Goal: Information Seeking & Learning: Learn about a topic

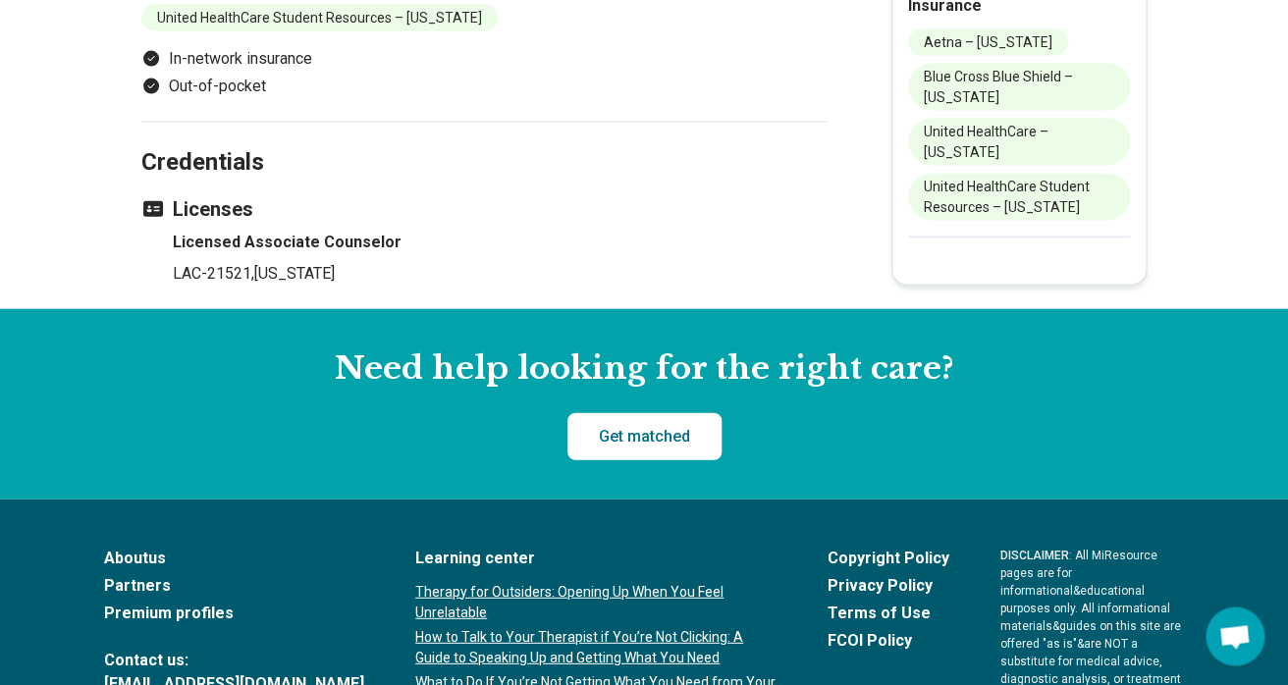
scroll to position [1583, 0]
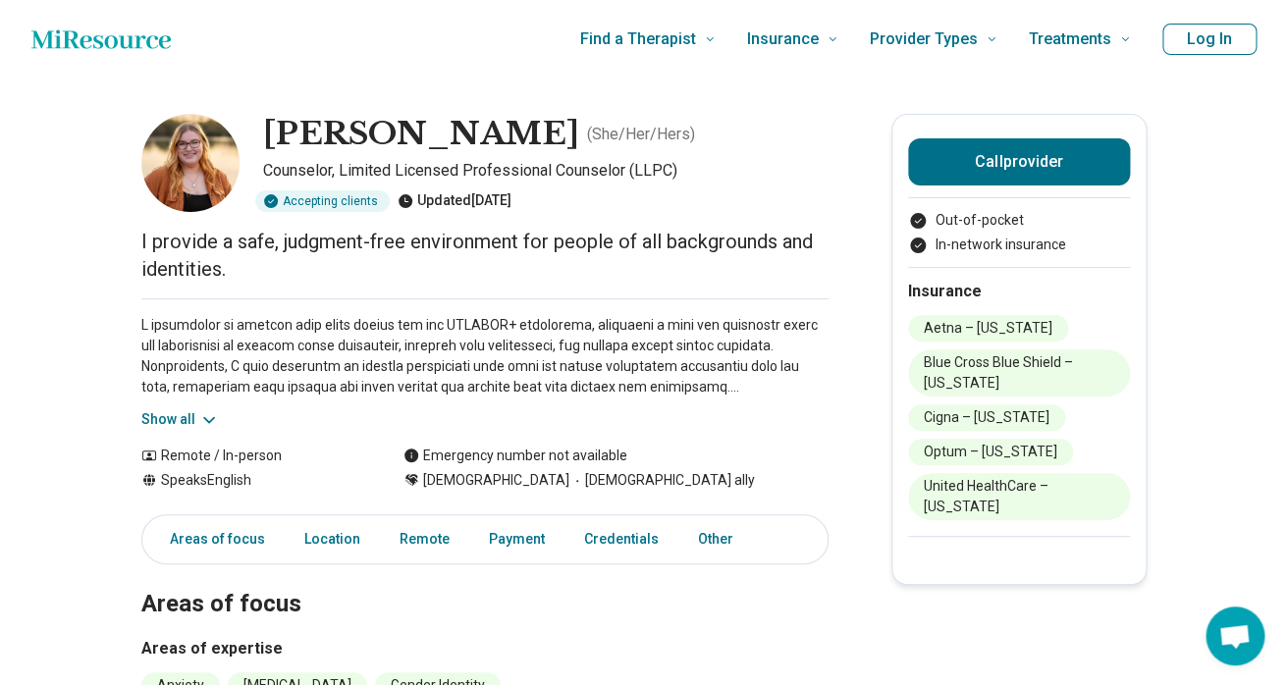
click at [194, 418] on button "Show all" at bounding box center [180, 419] width 78 height 21
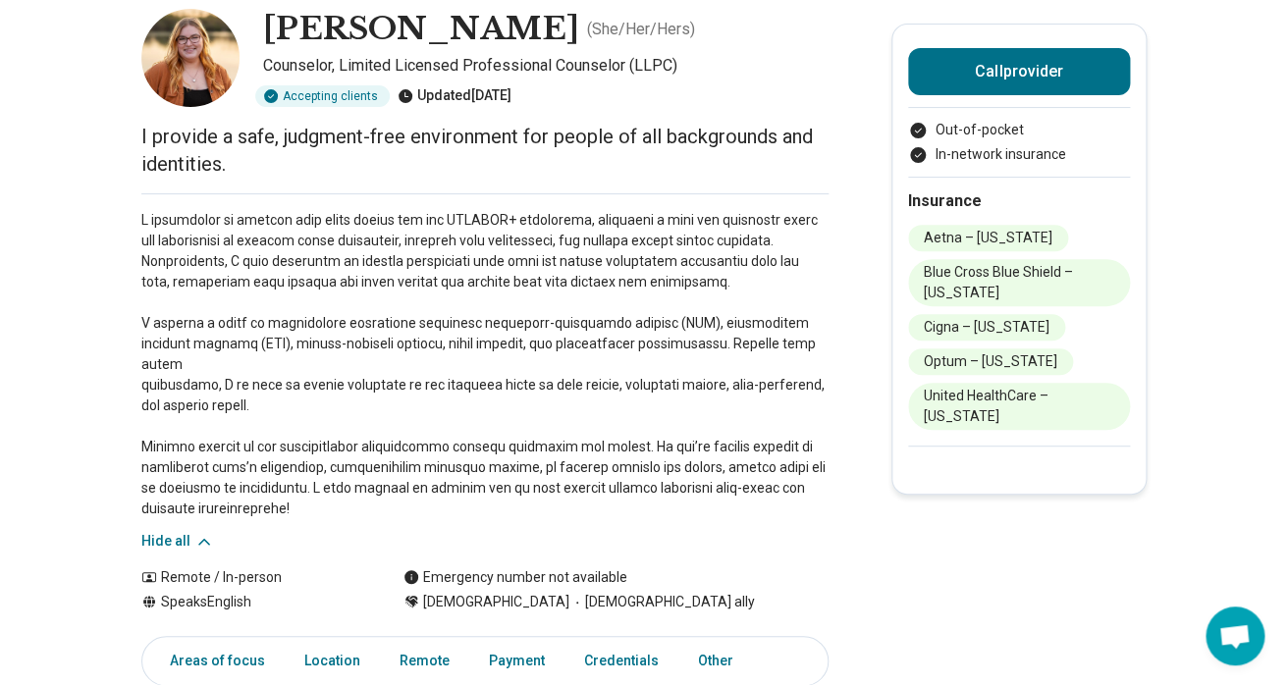
scroll to position [633, 0]
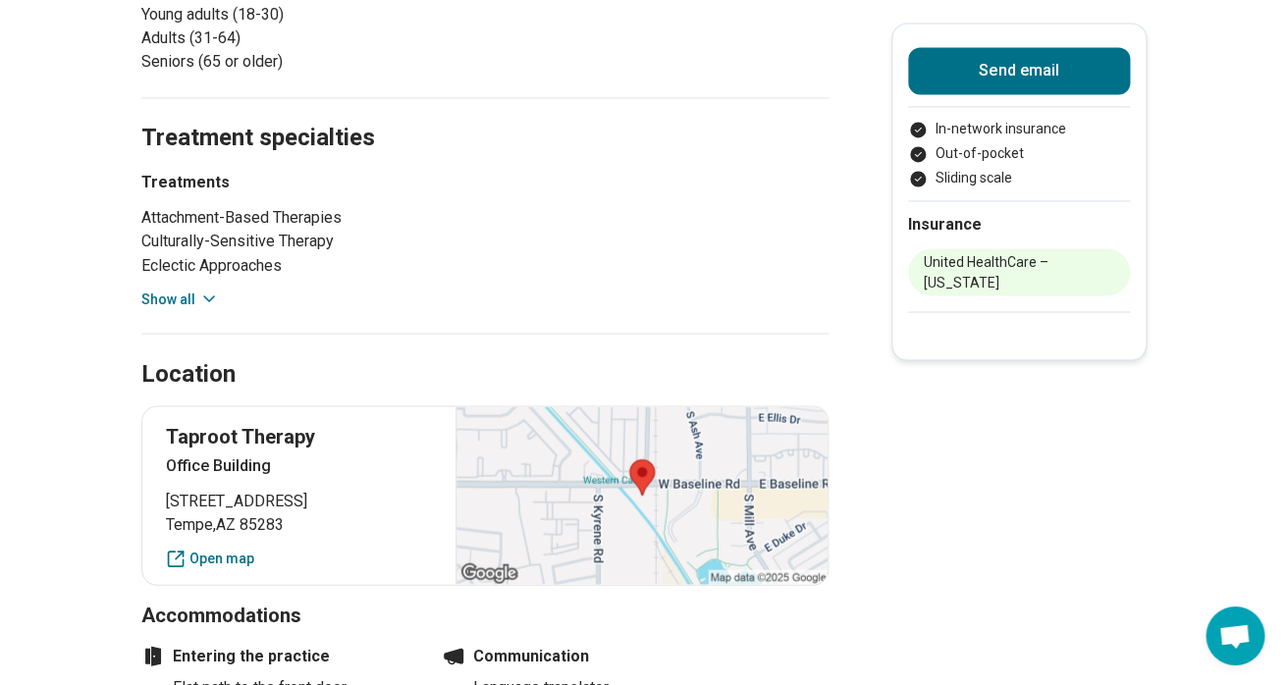
scroll to position [1056, 0]
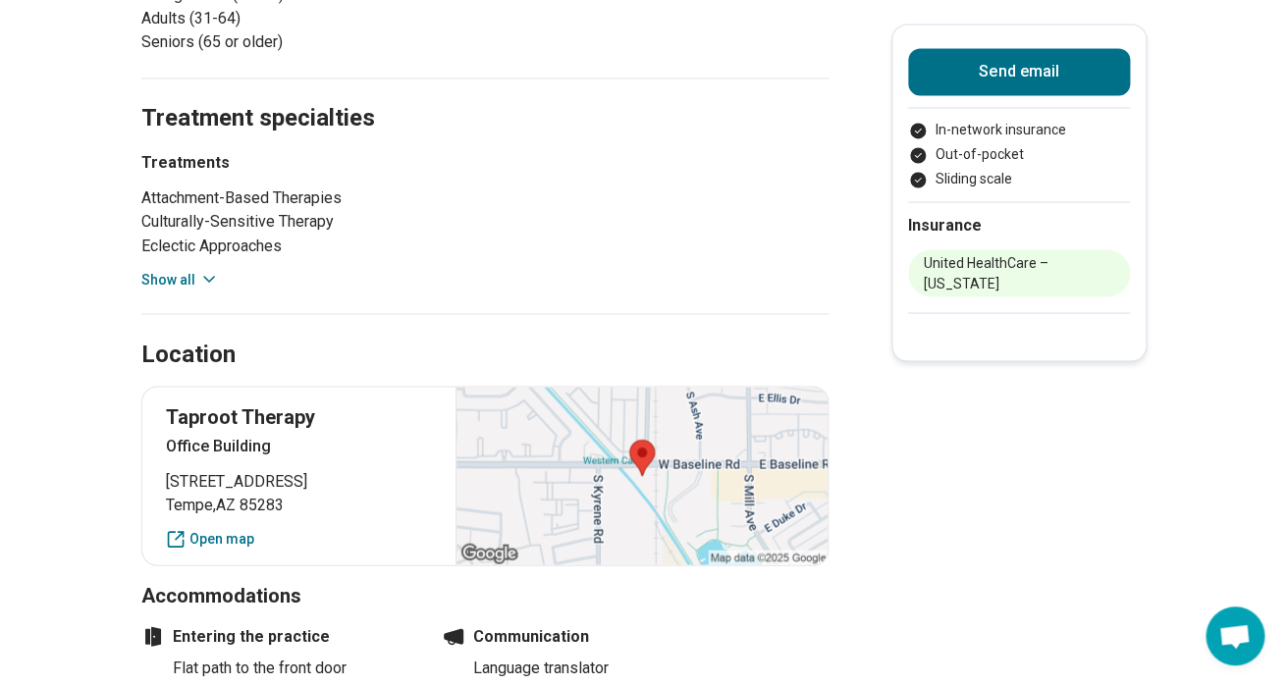
click at [178, 278] on button "Show all" at bounding box center [180, 279] width 78 height 21
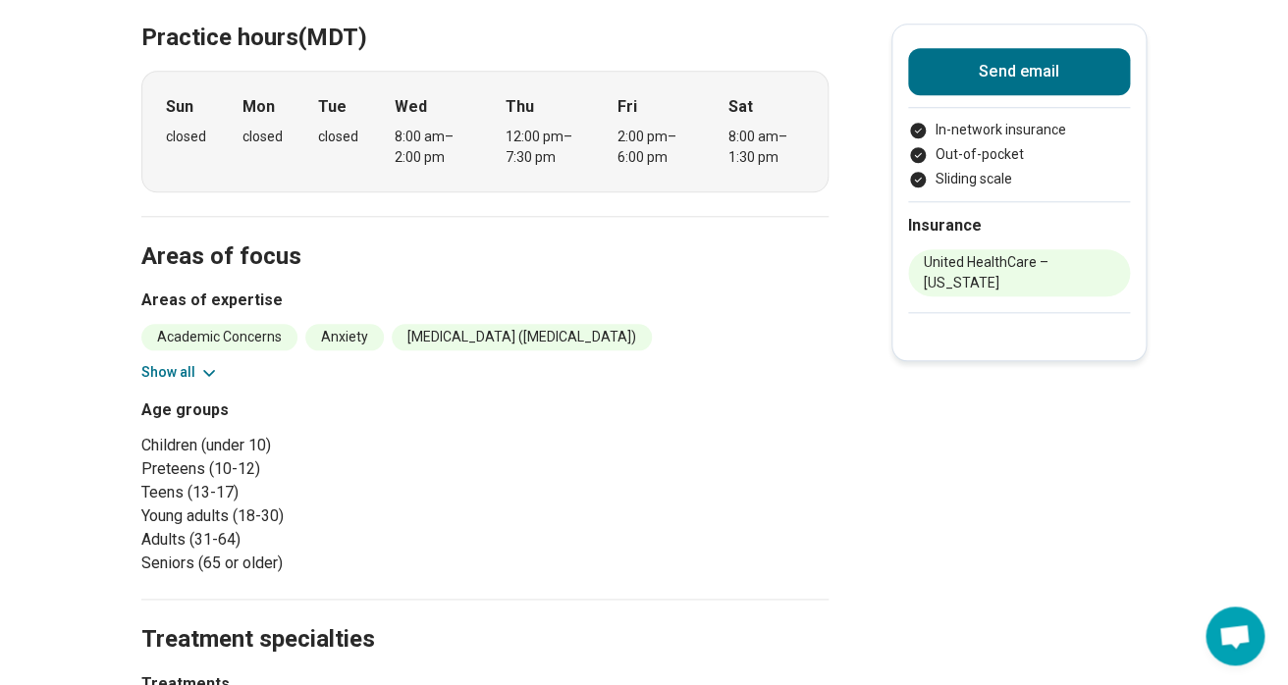
scroll to position [527, 0]
